Goal: Transaction & Acquisition: Purchase product/service

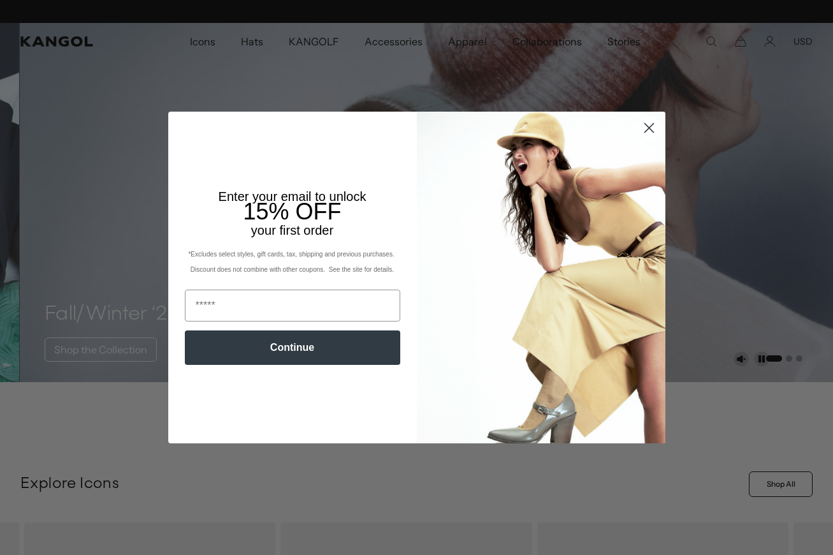
scroll to position [0, 263]
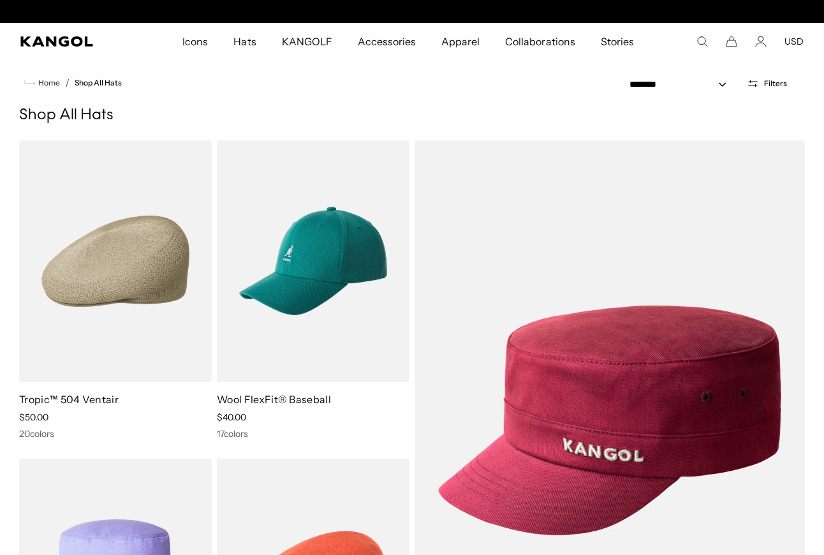
scroll to position [0, 263]
